Goal: Navigation & Orientation: Find specific page/section

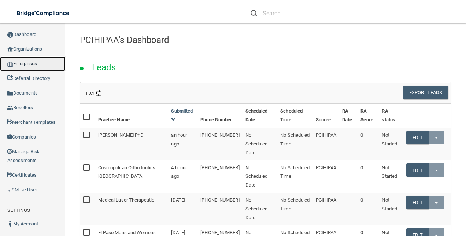
click at [35, 62] on link "Enterprises" at bounding box center [33, 63] width 66 height 15
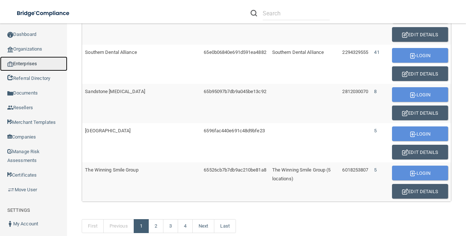
scroll to position [502, 0]
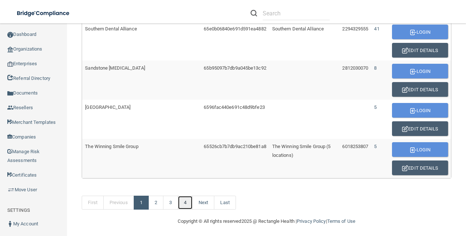
click at [189, 196] on link "4" at bounding box center [185, 203] width 15 height 14
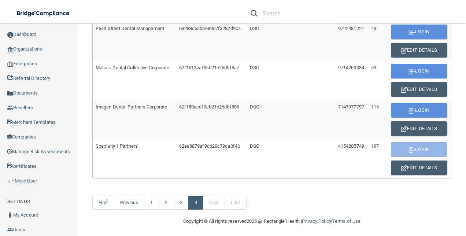
scroll to position [306, 0]
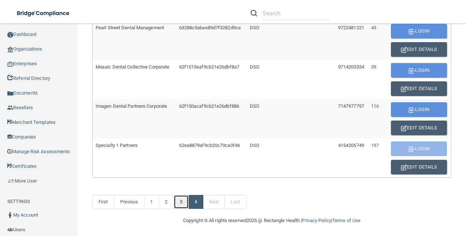
click at [183, 201] on link "3" at bounding box center [181, 202] width 15 height 14
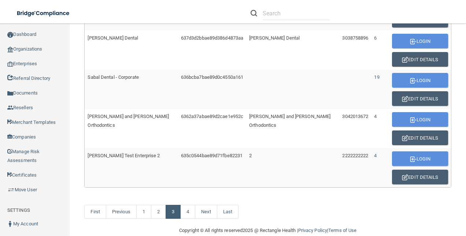
scroll to position [502, 0]
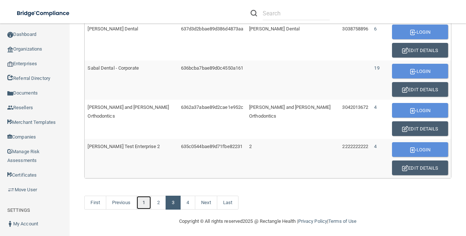
click at [150, 201] on link "1" at bounding box center [143, 203] width 15 height 14
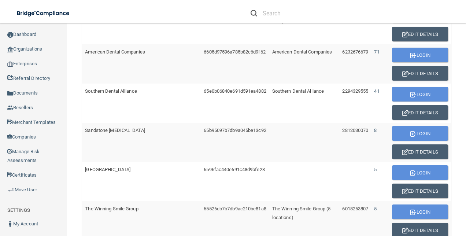
scroll to position [502, 0]
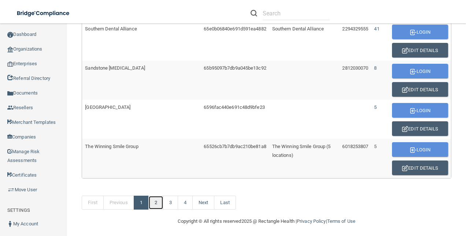
click at [163, 199] on link "2" at bounding box center [155, 203] width 15 height 14
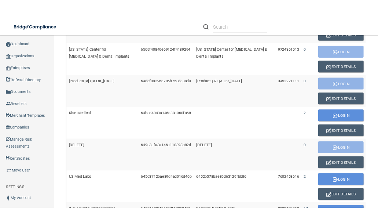
scroll to position [183, 0]
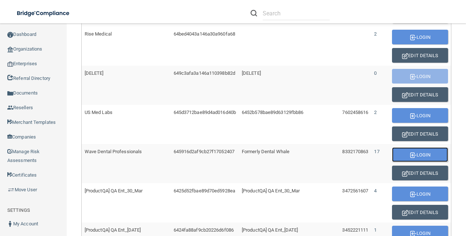
click at [411, 154] on button "Login" at bounding box center [420, 154] width 56 height 15
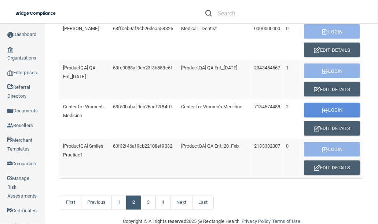
scroll to position [520, 0]
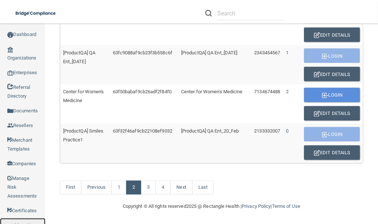
click at [30, 218] on link "Move User" at bounding box center [22, 225] width 45 height 15
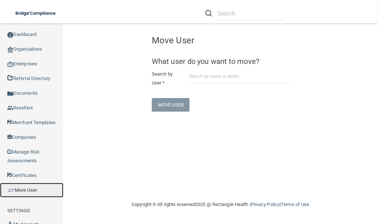
click at [19, 197] on link "Move User" at bounding box center [31, 189] width 63 height 15
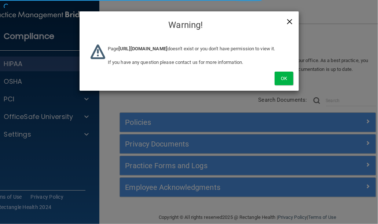
click at [289, 21] on span "×" at bounding box center [289, 20] width 7 height 15
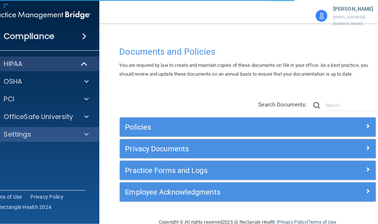
click at [81, 139] on div "Settings" at bounding box center [41, 134] width 118 height 15
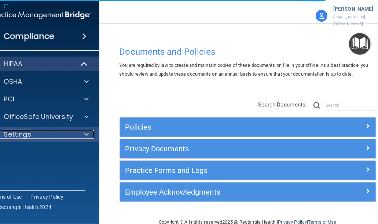
click at [78, 137] on div at bounding box center [85, 134] width 18 height 9
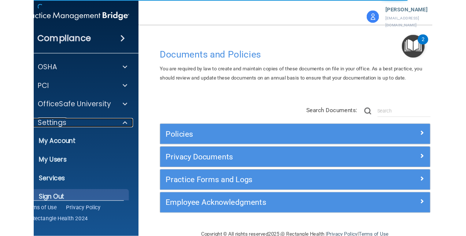
scroll to position [28, 0]
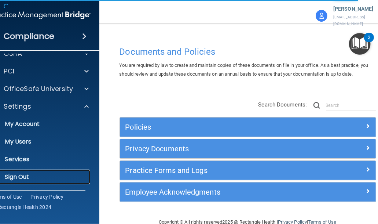
click at [20, 176] on p "Sign Out" at bounding box center [37, 176] width 100 height 7
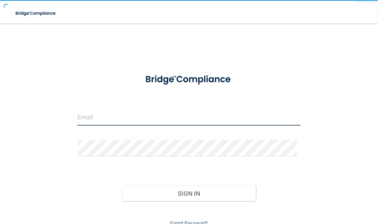
type input "[EMAIL_ADDRESS][DOMAIN_NAME]"
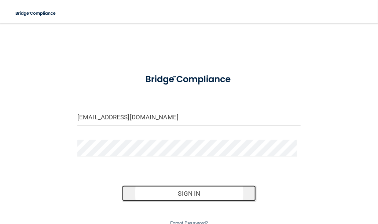
click at [177, 192] on button "Sign In" at bounding box center [189, 193] width 134 height 16
